Goal: Task Accomplishment & Management: Manage account settings

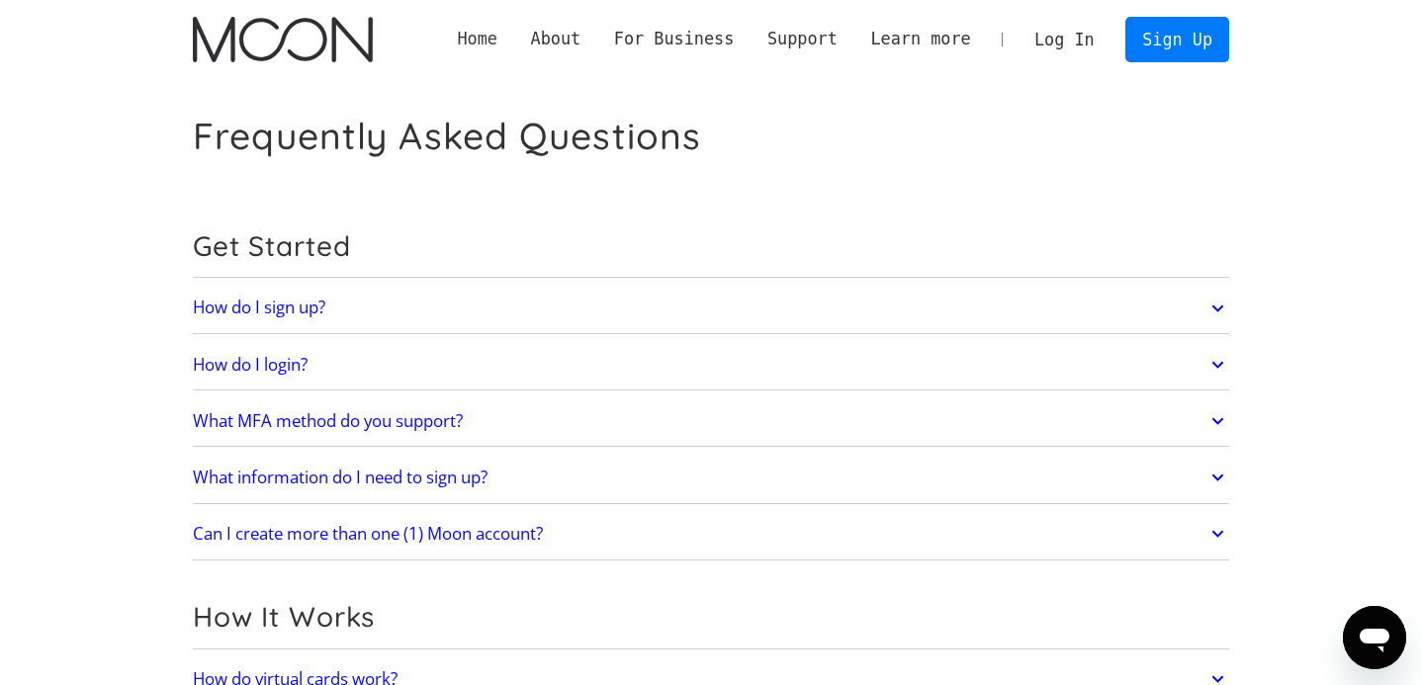
click at [484, 46] on link "Home" at bounding box center [477, 39] width 73 height 25
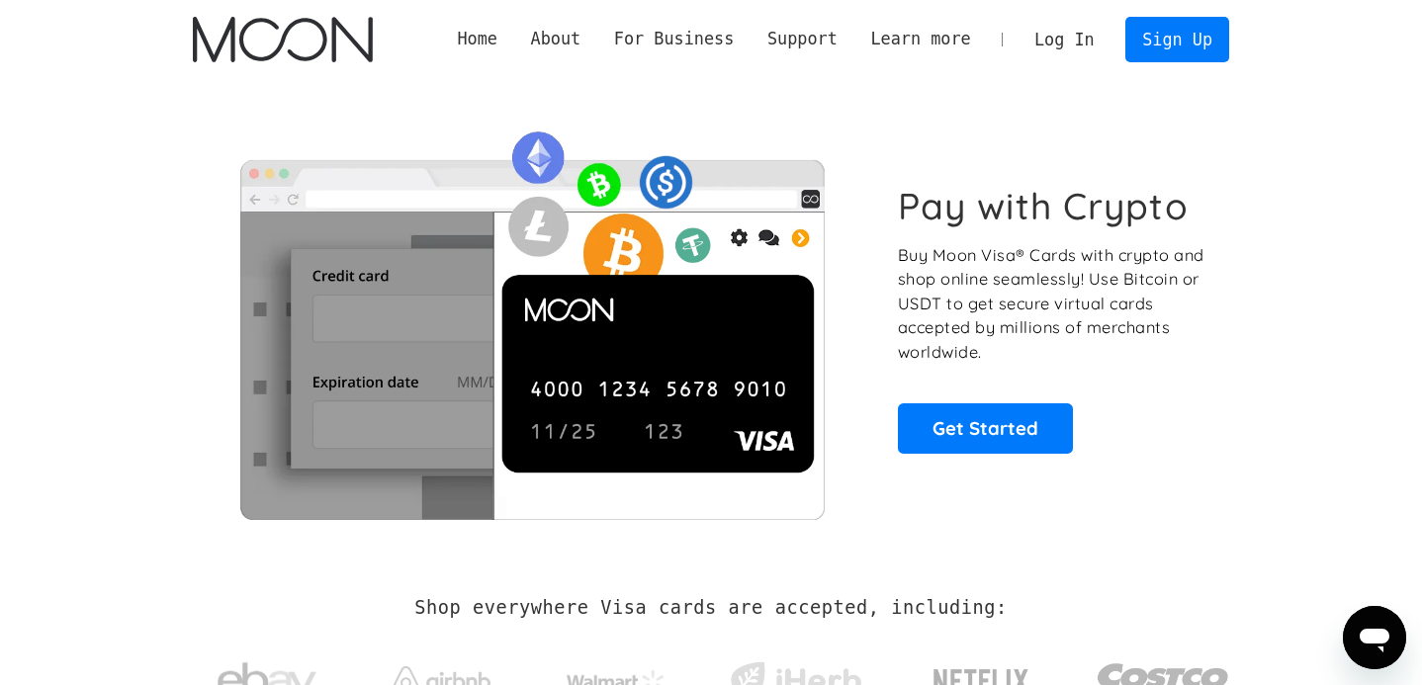
click at [1081, 37] on link "Log In" at bounding box center [1063, 39] width 93 height 43
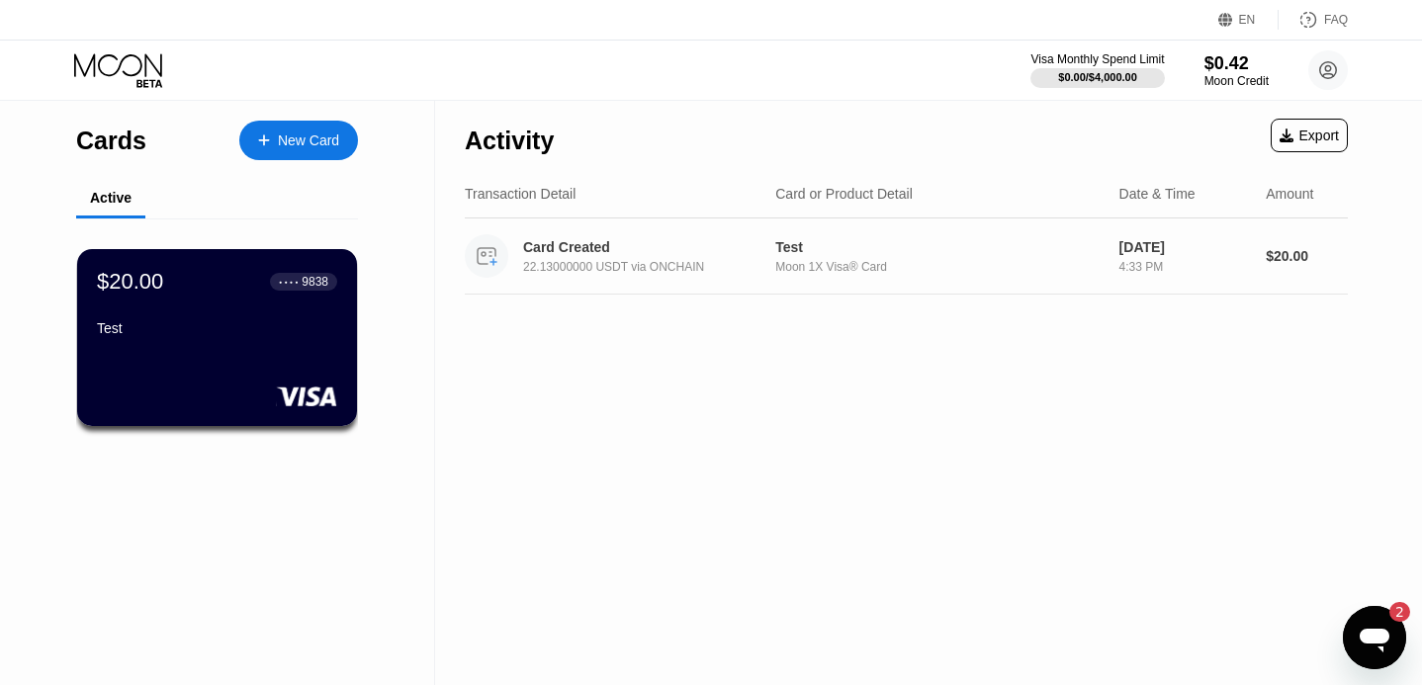
click at [545, 247] on div "Card Created" at bounding box center [646, 247] width 247 height 16
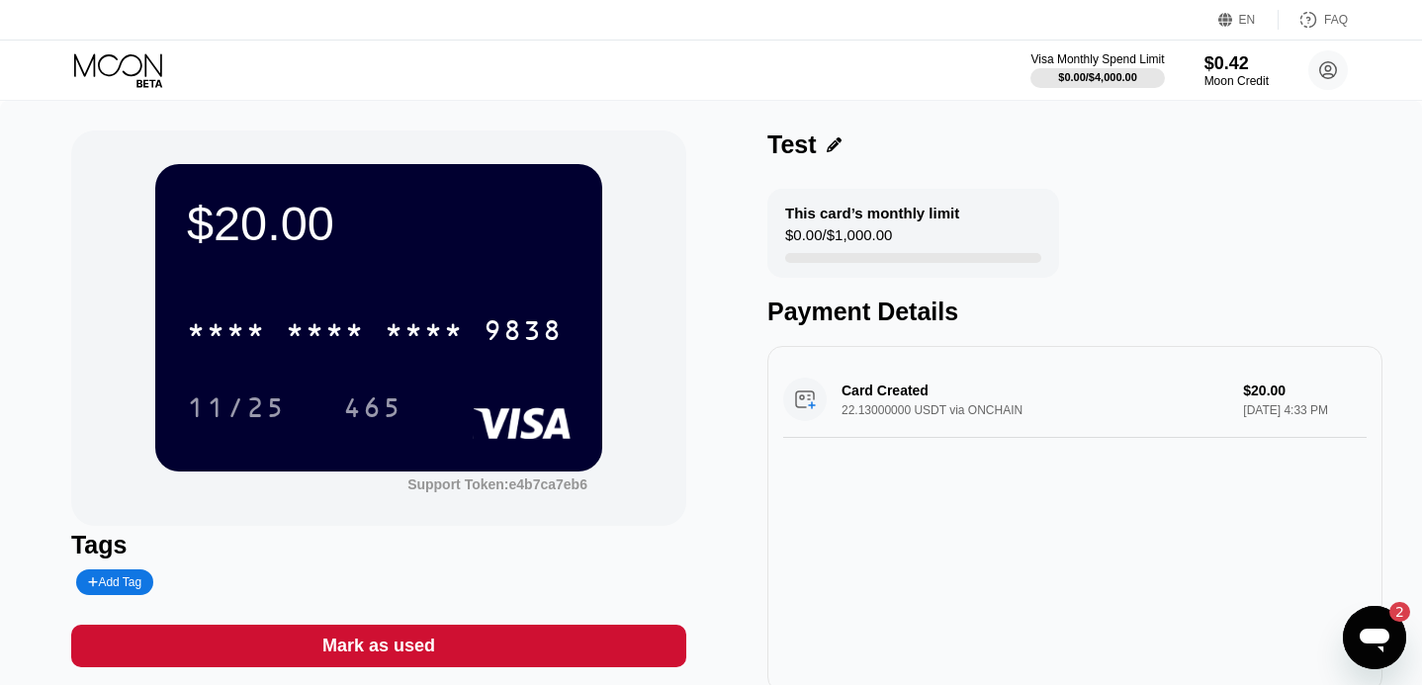
click at [110, 76] on icon at bounding box center [120, 70] width 92 height 35
